Goal: Task Accomplishment & Management: Use online tool/utility

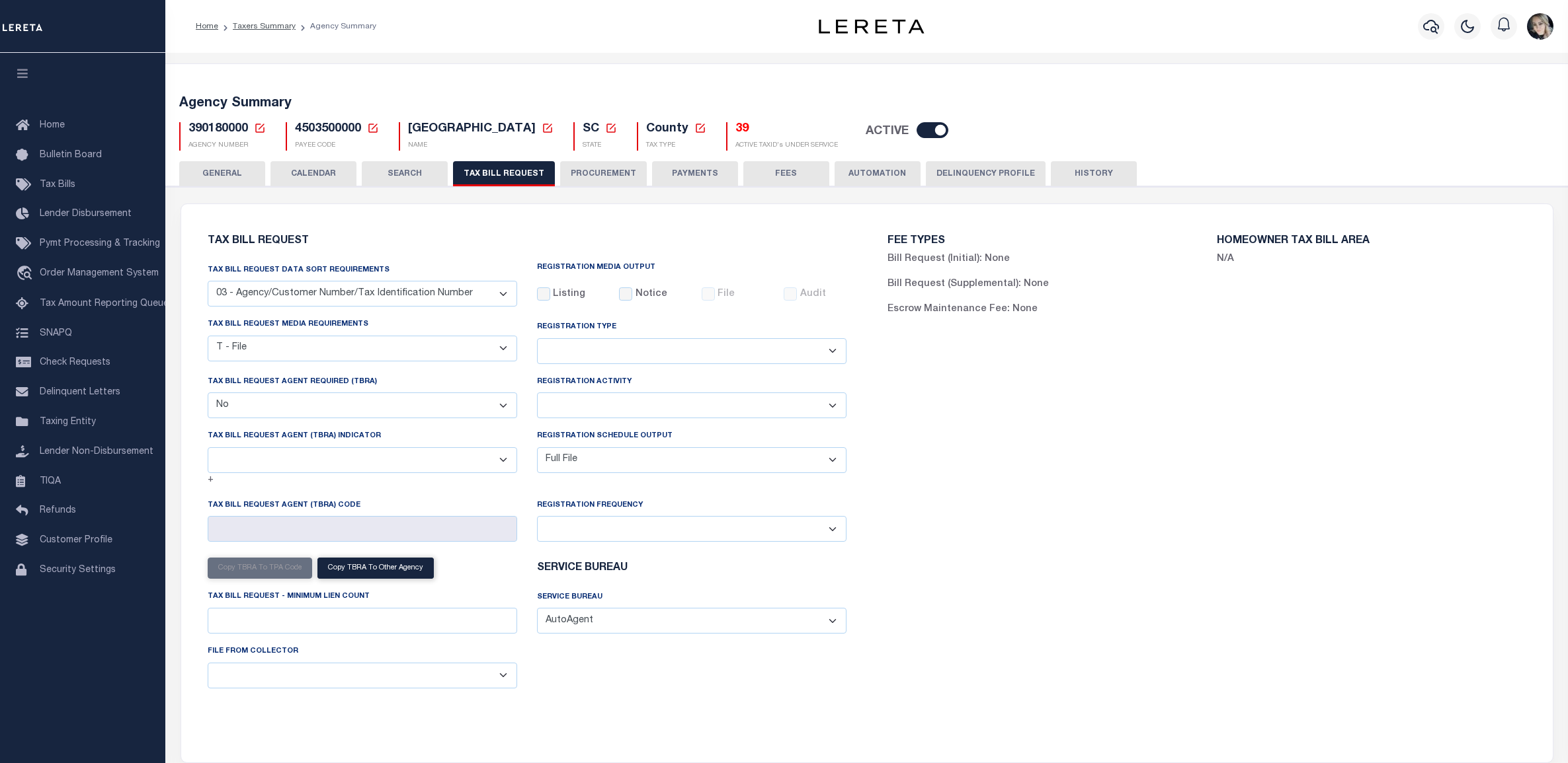
select select "27"
select select "22"
select select "false"
select select "1"
select select
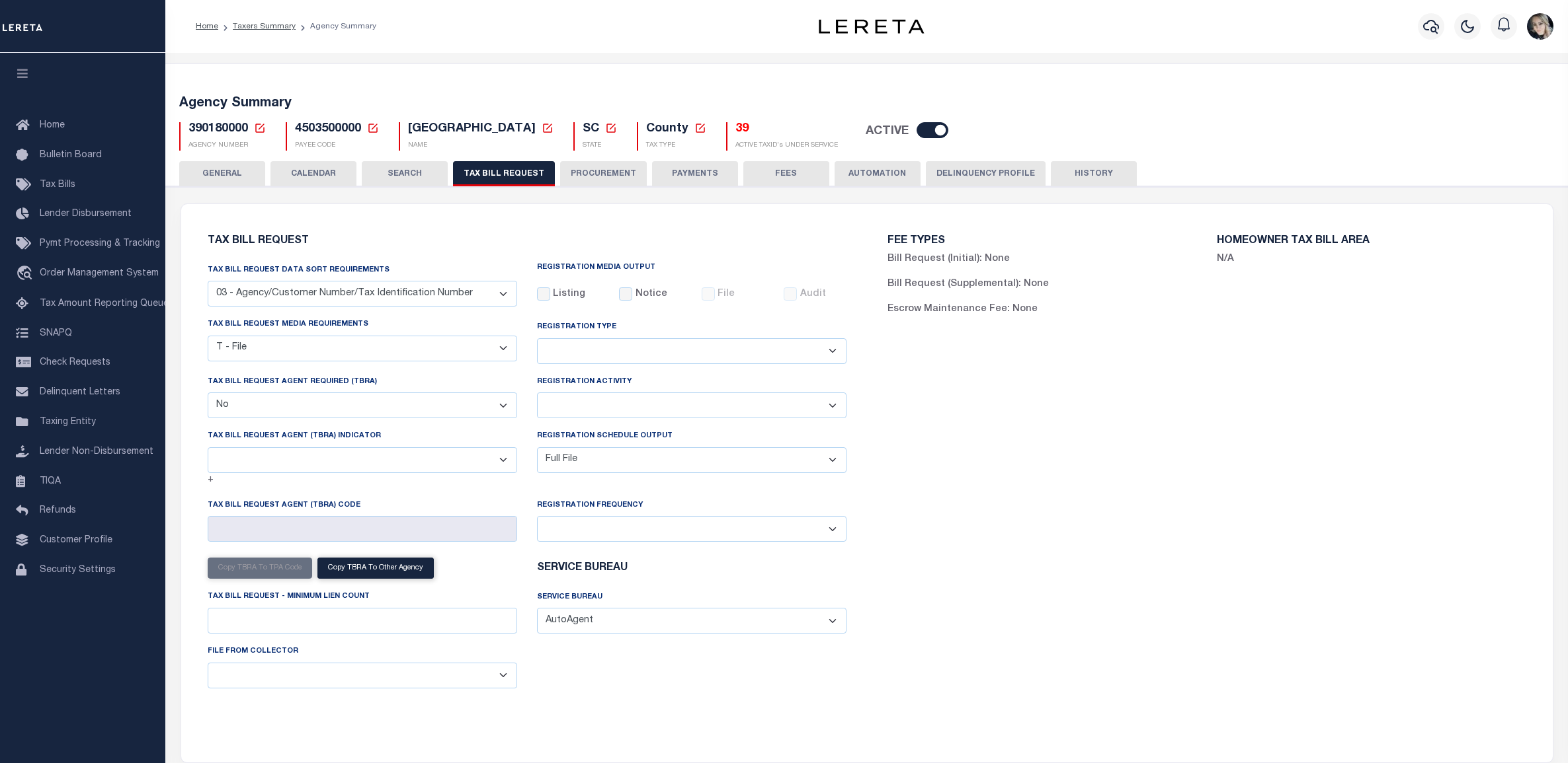
select select "7803021001"
drag, startPoint x: 383, startPoint y: 234, endPoint x: 313, endPoint y: 192, distance: 81.6
click at [383, 235] on div "Tax Bill Request Tax Bill Request Data Sort Requirements 01 - Agency/Tax Identi…" at bounding box center [527, 476] width 660 height 511
click at [260, 129] on icon at bounding box center [260, 129] width 12 height 12
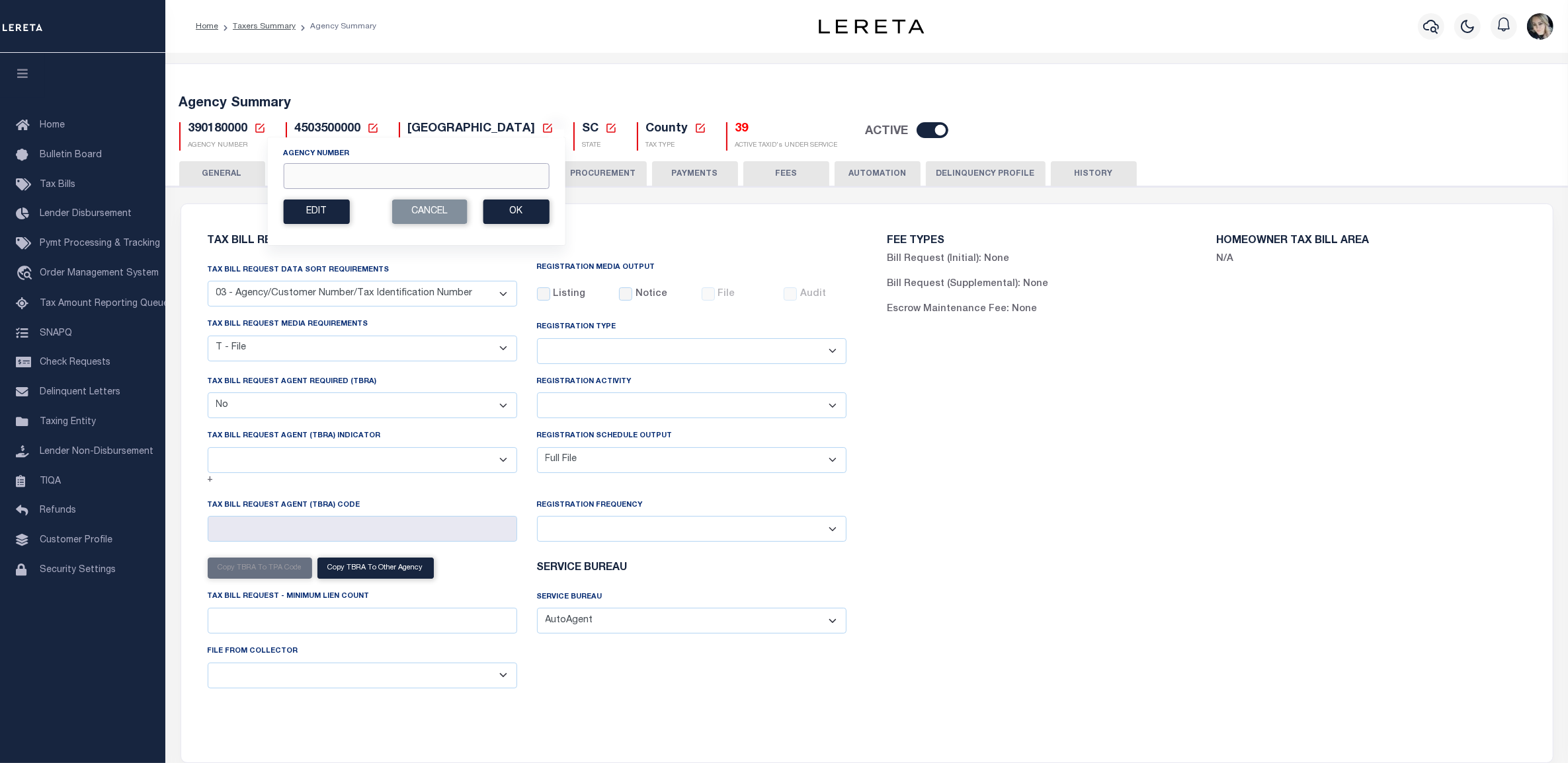
click at [301, 175] on input "Agency Number" at bounding box center [416, 176] width 266 height 25
type input "240450000"
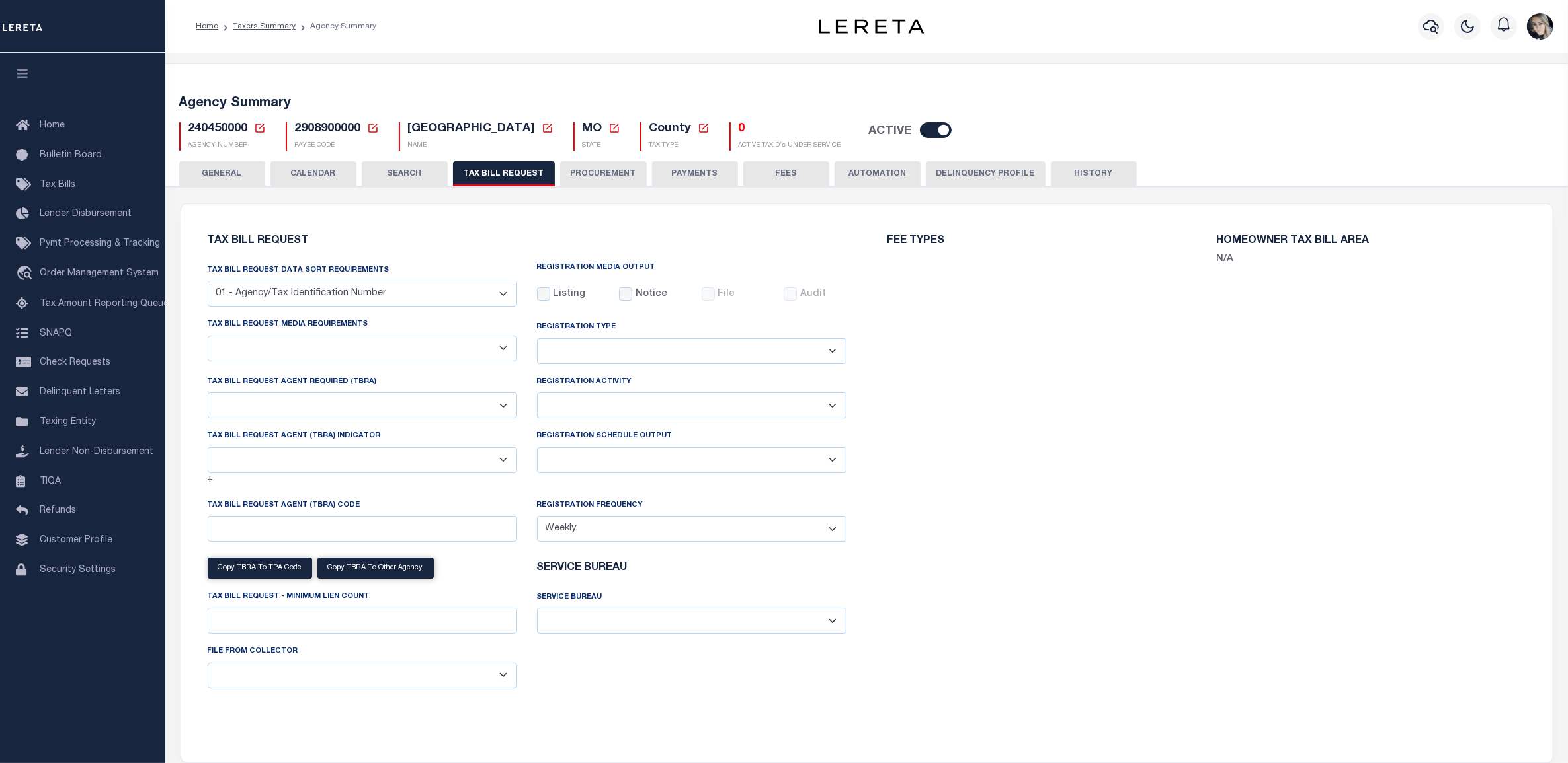
click at [255, 127] on icon at bounding box center [260, 129] width 12 height 12
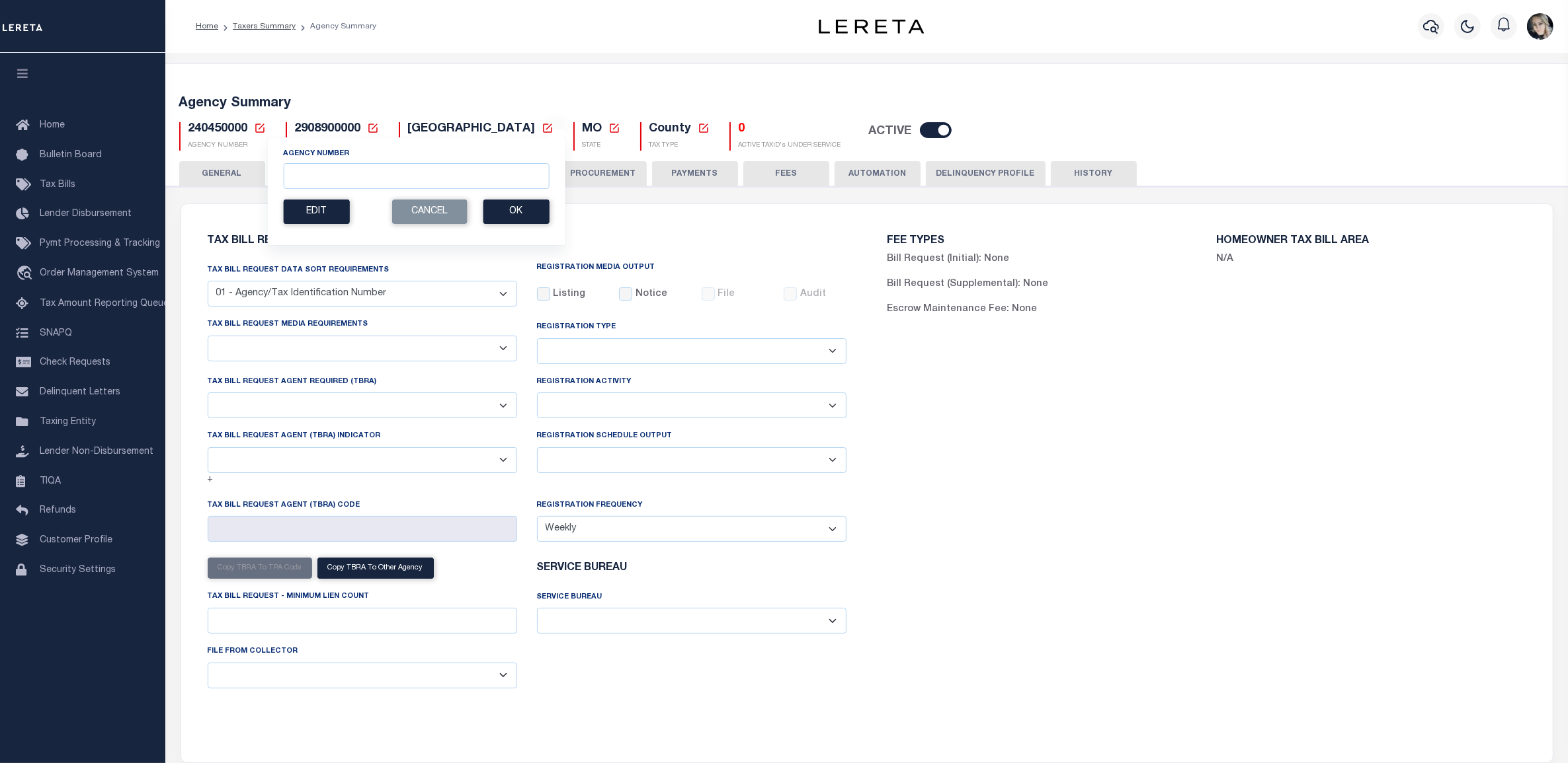
select select "29"
checkbox input "false"
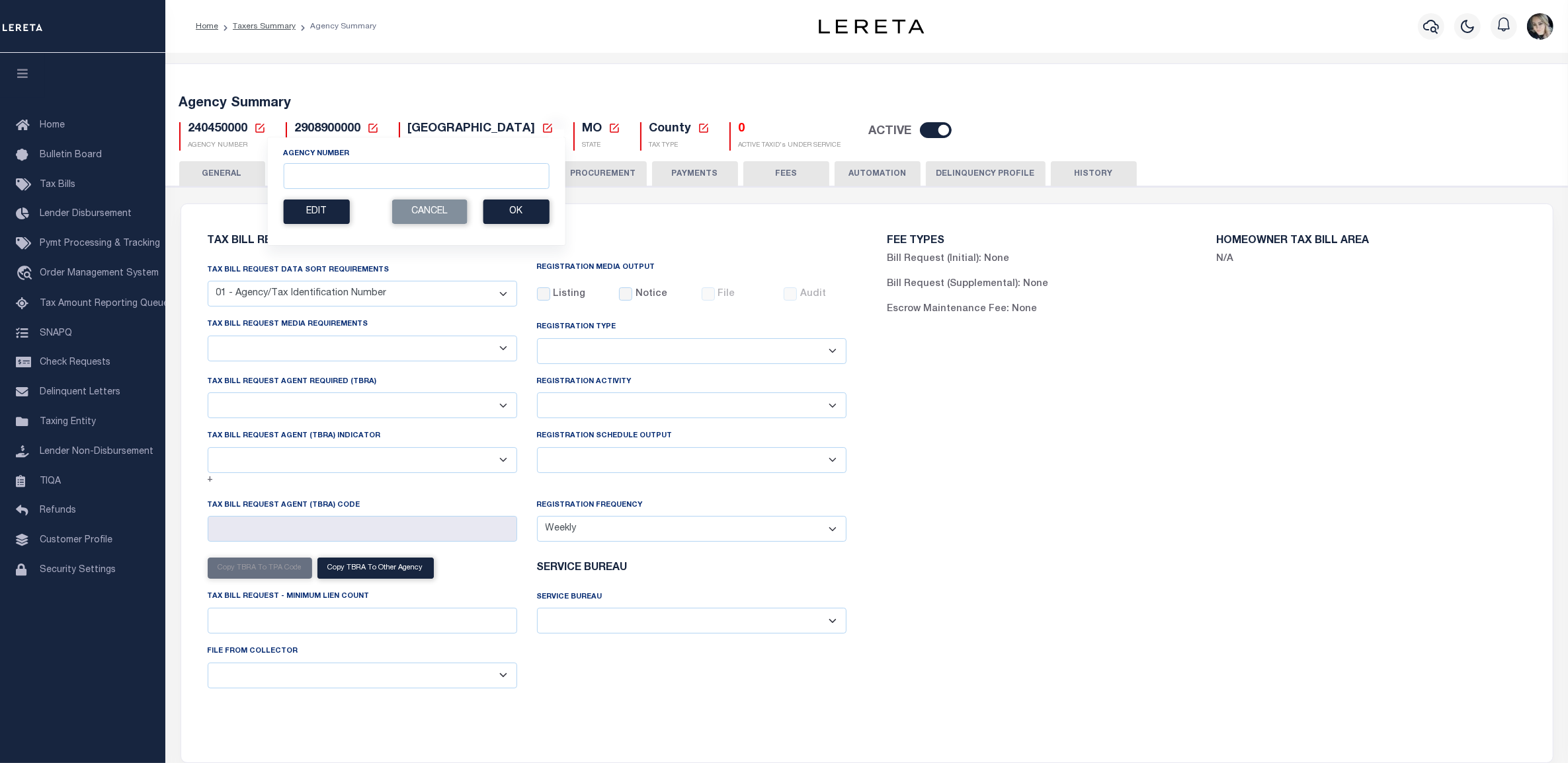
select select "20"
select select "false"
select select "15"
select select
click at [324, 172] on input "Agency Number" at bounding box center [416, 176] width 266 height 25
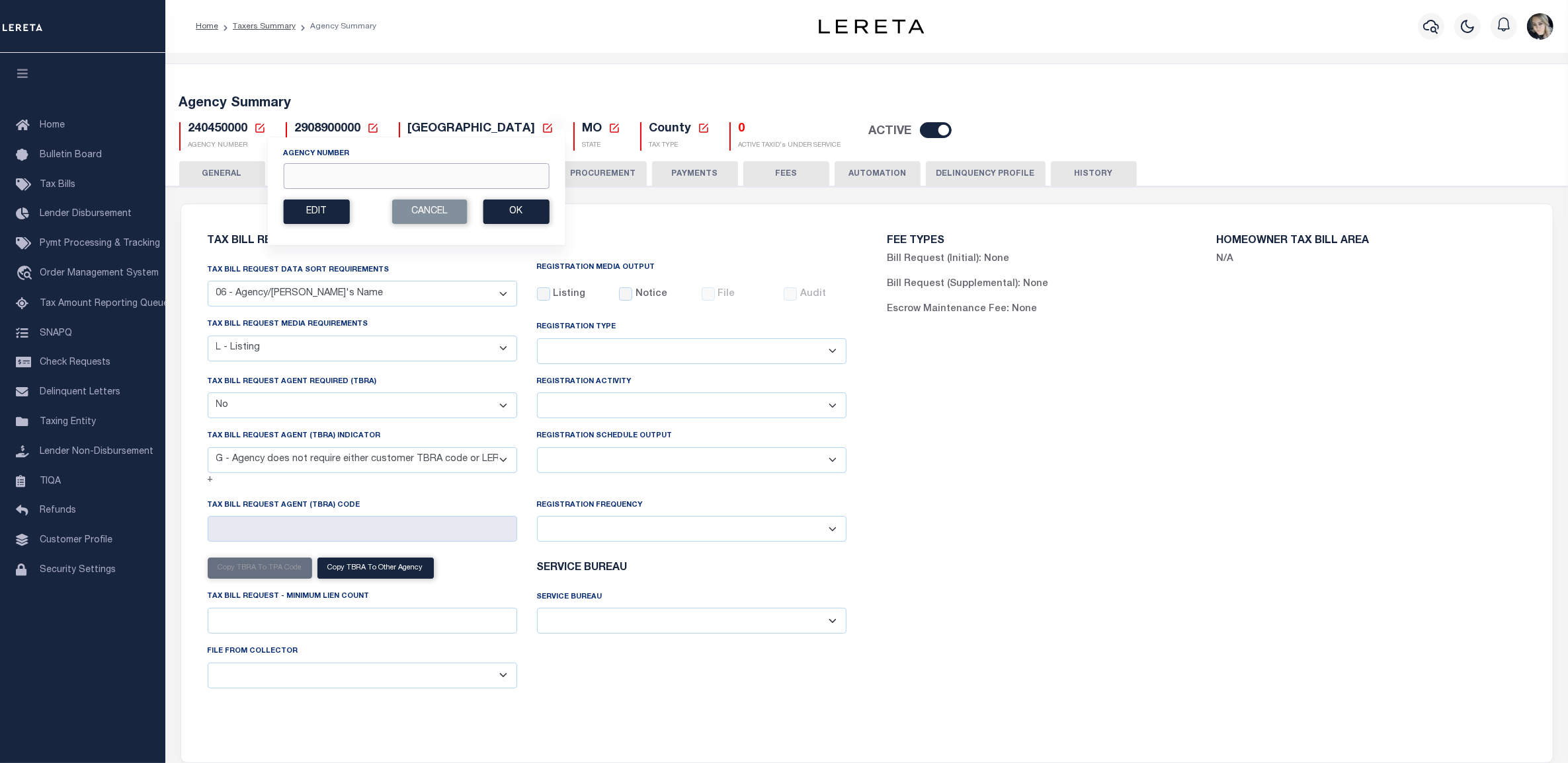
paste input "250450000"
type input "250450000"
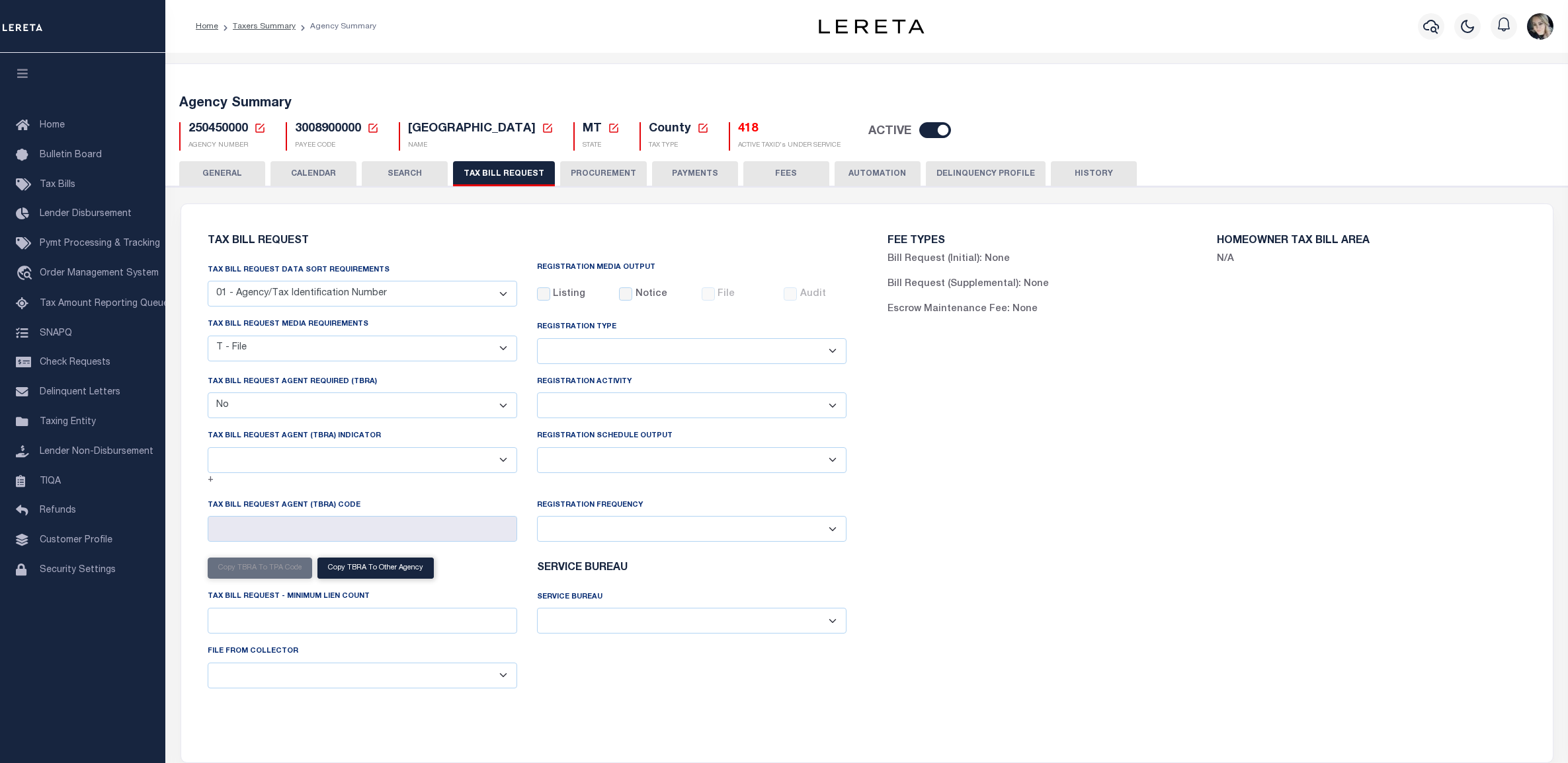
select select "22"
select select "false"
select select
click at [738, 131] on h5 "418" at bounding box center [789, 130] width 102 height 15
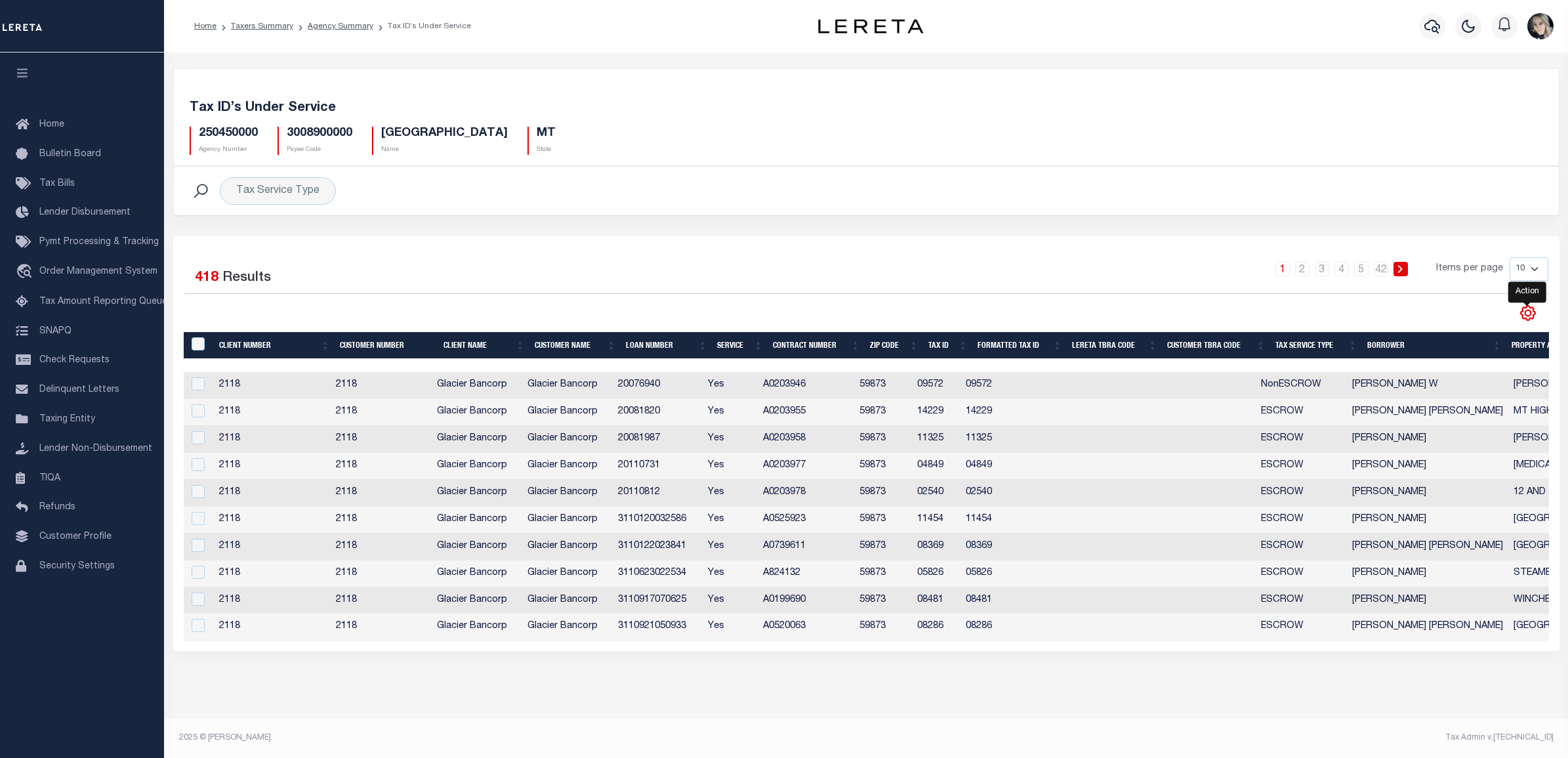
click at [1533, 316] on icon "" at bounding box center [1528, 314] width 17 height 17
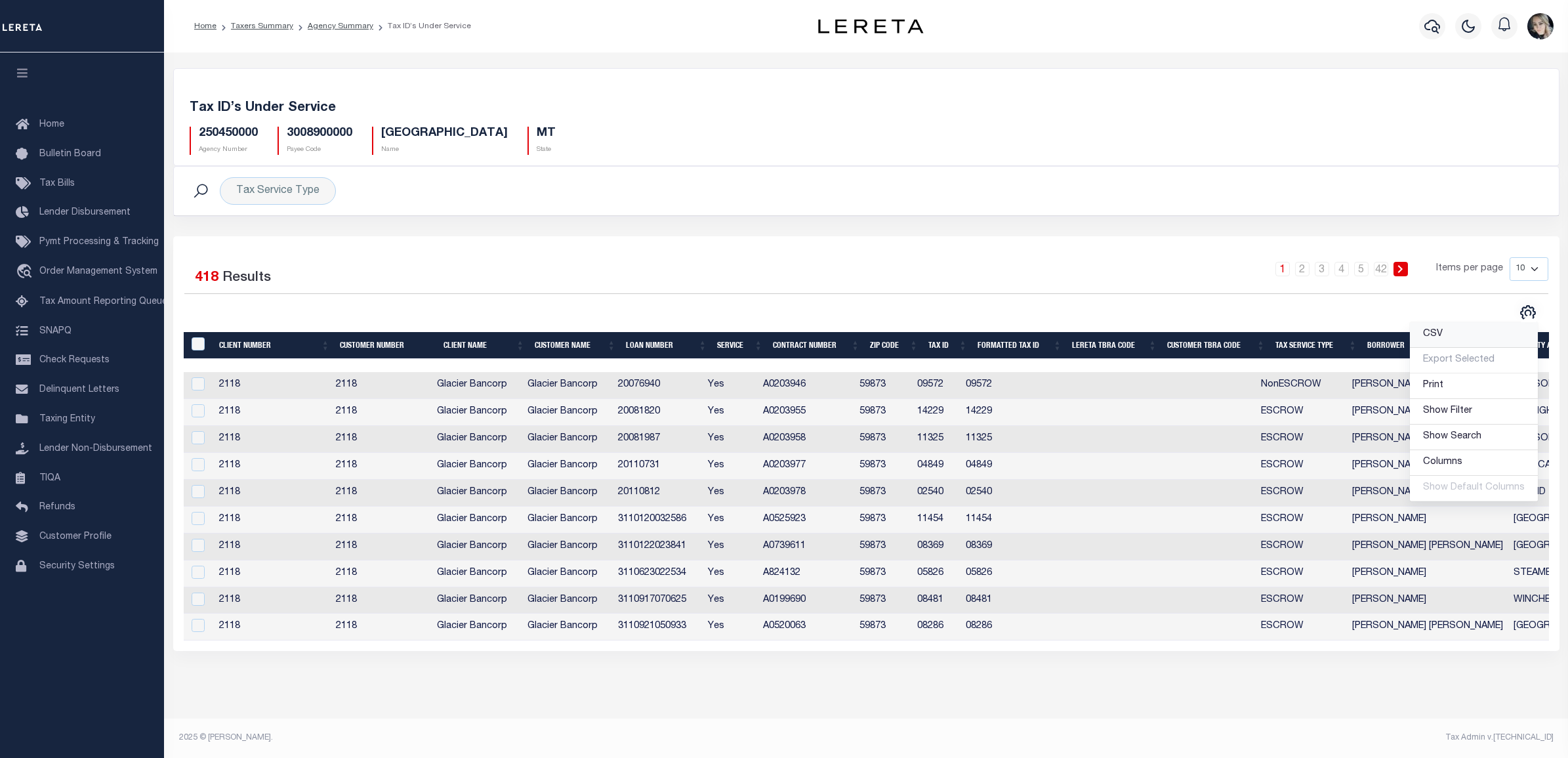
click at [1511, 337] on link "CSV" at bounding box center [1473, 335] width 128 height 25
